Goal: Task Accomplishment & Management: Complete application form

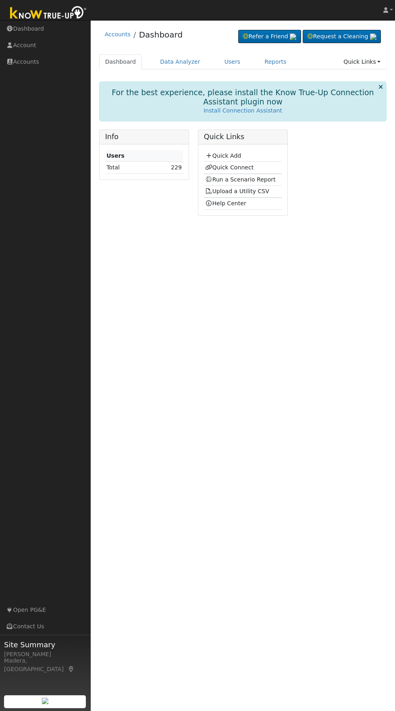
click at [231, 104] on h1 "For the best experience, please install the Know True-Up Connection Assistant p…" at bounding box center [243, 97] width 267 height 19
click at [230, 155] on link "Quick Add" at bounding box center [223, 155] width 36 height 6
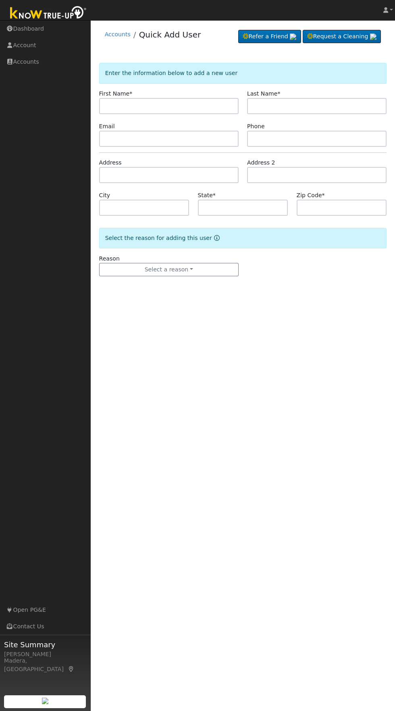
click at [196, 108] on input "text" at bounding box center [169, 106] width 140 height 16
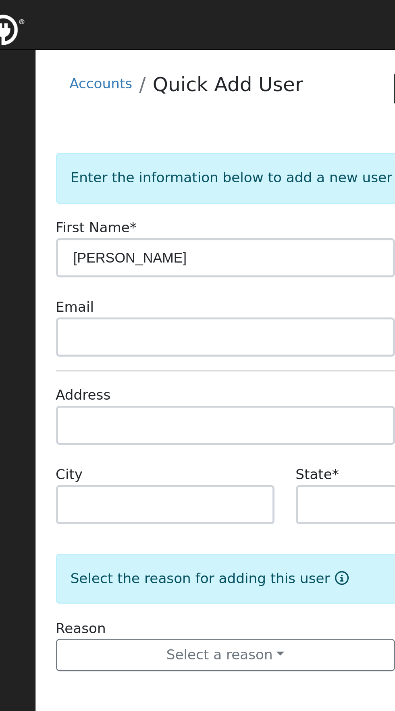
type input "Jared"
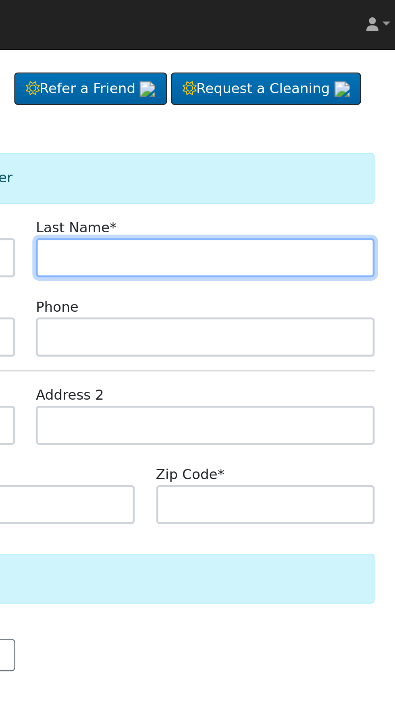
click at [369, 107] on input "text" at bounding box center [317, 106] width 140 height 16
type input "Maciel"
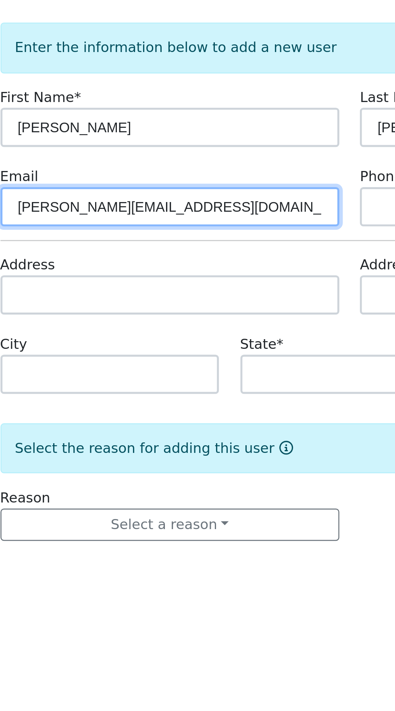
type input "Jared_Maciel@yahoo.com"
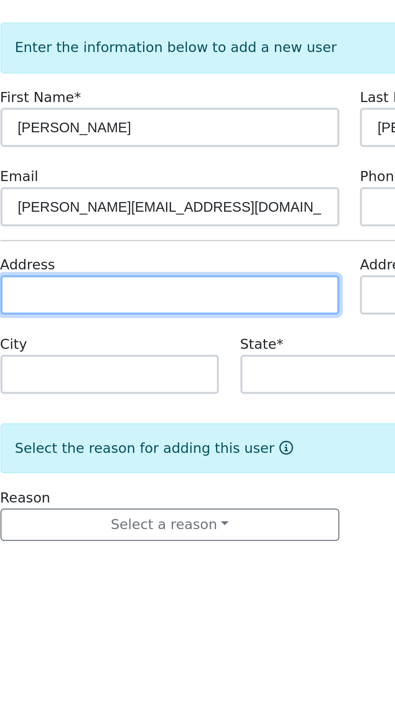
click at [202, 177] on input "text" at bounding box center [169, 175] width 140 height 16
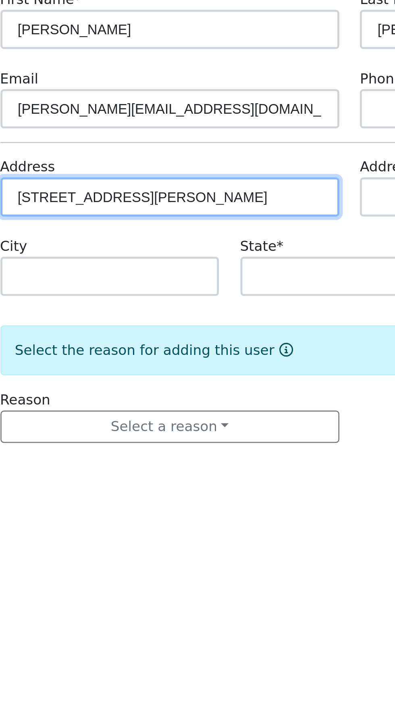
type input "6284 North Katy Lane"
type input "Fresno"
type input "CA"
type input "93722"
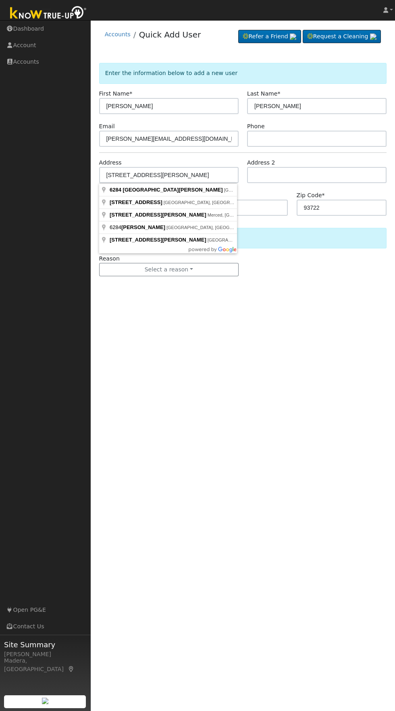
click at [304, 347] on div "User Profile First name Last name Email Email Notifications No Emails No Emails…" at bounding box center [243, 365] width 304 height 691
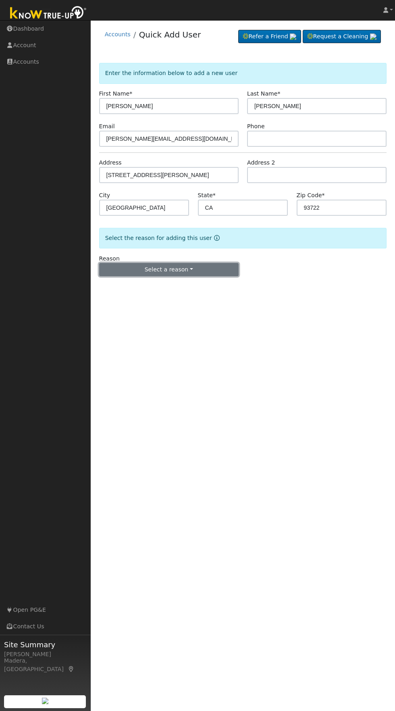
click at [210, 271] on button "Select a reason" at bounding box center [169, 270] width 140 height 14
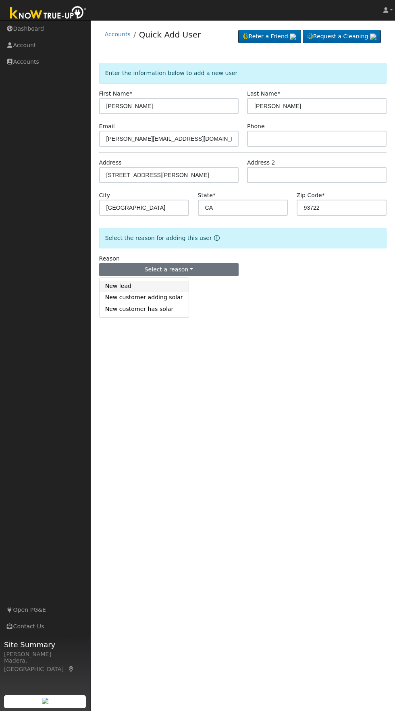
click at [122, 287] on link "New lead" at bounding box center [144, 286] width 89 height 11
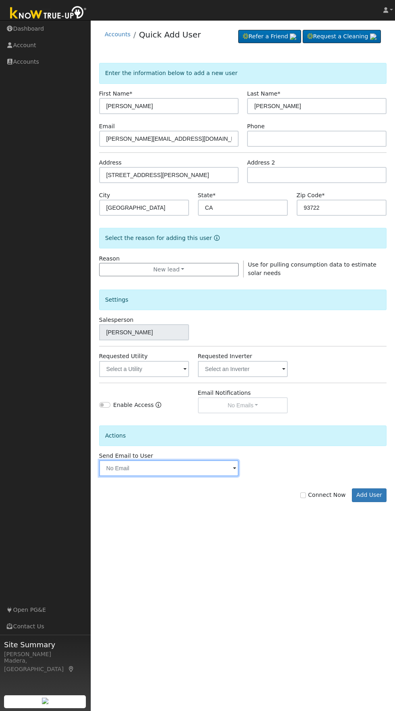
click at [182, 468] on input "text" at bounding box center [169, 468] width 140 height 16
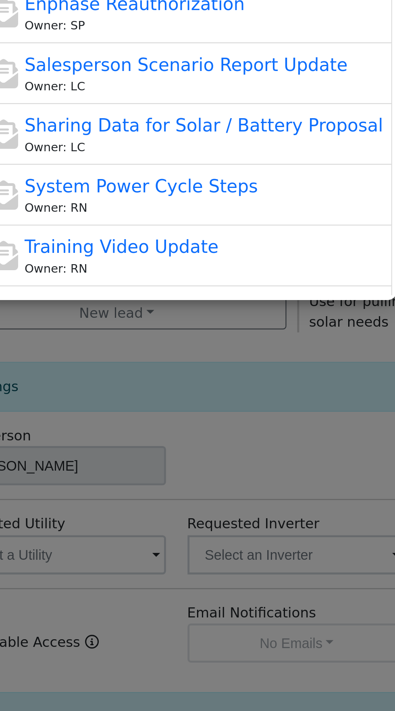
scroll to position [80, 0]
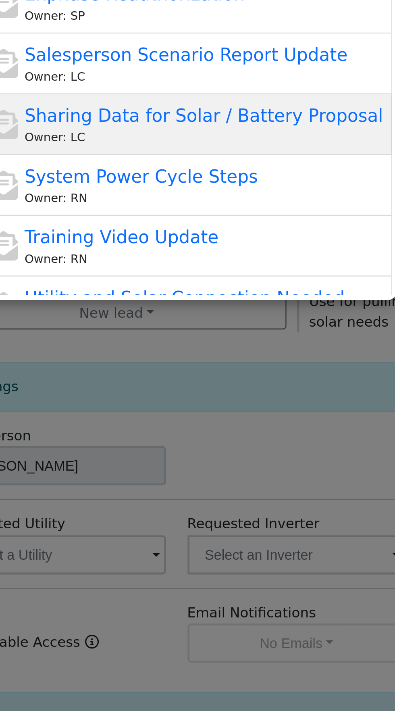
click at [242, 190] on span "Sharing Data for Solar / Battery Proposal" at bounding box center [205, 188] width 148 height 8
type input "Sharing Data for Solar / Battery Proposal"
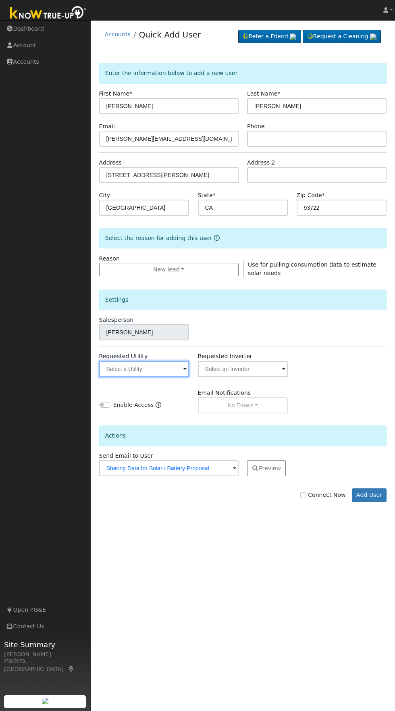
click at [155, 369] on input "text" at bounding box center [144, 369] width 90 height 16
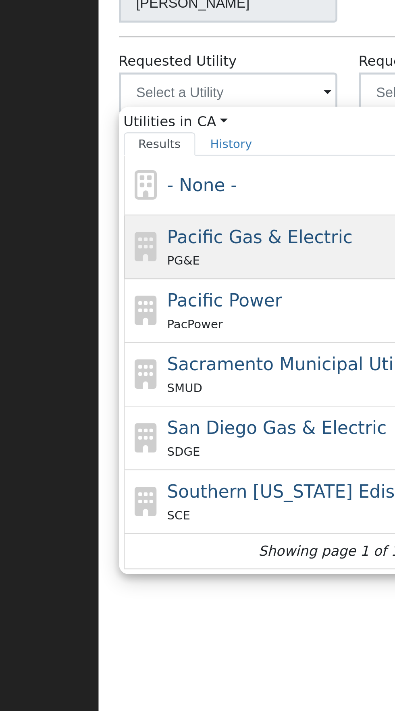
click at [179, 434] on div "PG&E" at bounding box center [194, 438] width 150 height 8
type input "Pacific Gas & Electric"
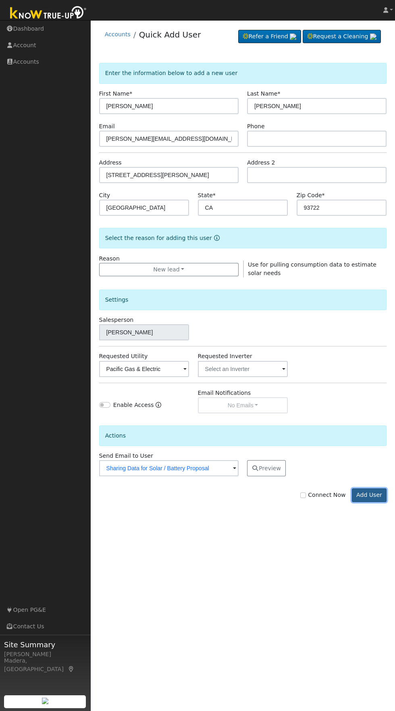
click at [374, 499] on button "Add User" at bounding box center [369, 495] width 35 height 14
